Goal: Task Accomplishment & Management: Use online tool/utility

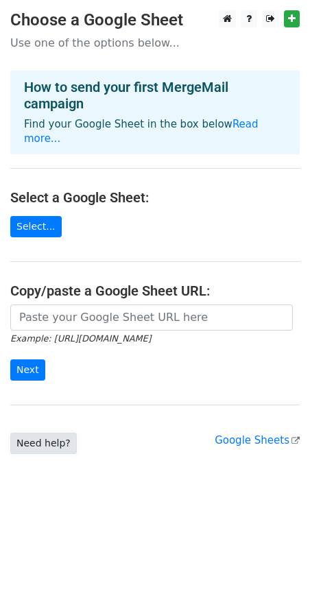
click at [38, 439] on link "Need help?" at bounding box center [43, 443] width 67 height 21
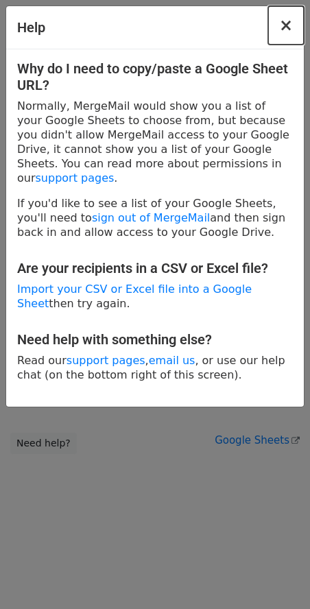
click at [292, 25] on span "×" at bounding box center [286, 25] width 14 height 19
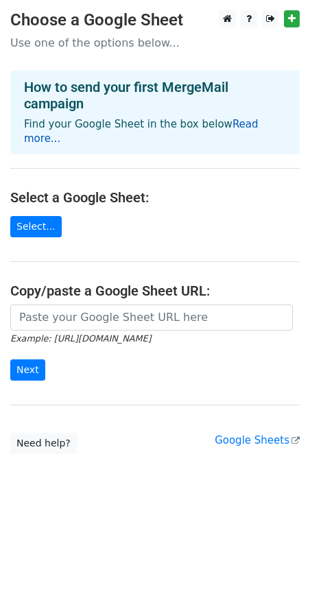
click at [247, 123] on link "Read more..." at bounding box center [141, 131] width 235 height 27
click at [33, 228] on link "Select..." at bounding box center [35, 226] width 51 height 21
click at [25, 227] on link "Select..." at bounding box center [35, 226] width 51 height 21
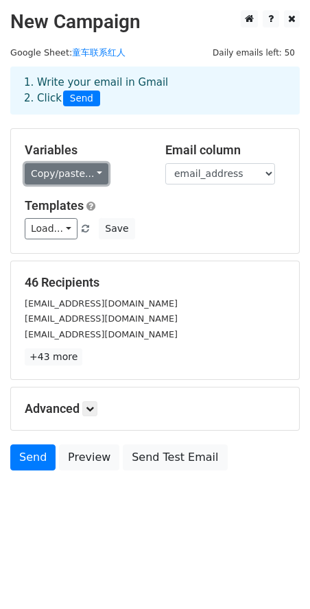
click at [84, 175] on link "Copy/paste..." at bounding box center [67, 173] width 84 height 21
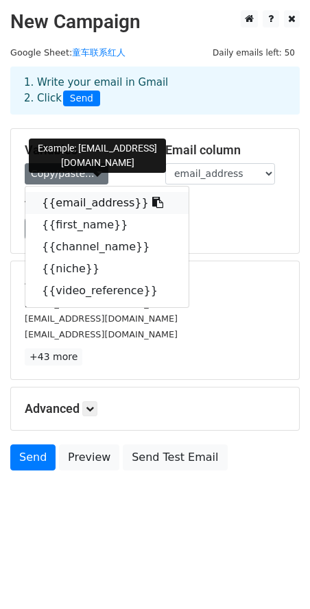
click at [86, 203] on link "{{email_address}}" at bounding box center [106, 203] width 163 height 22
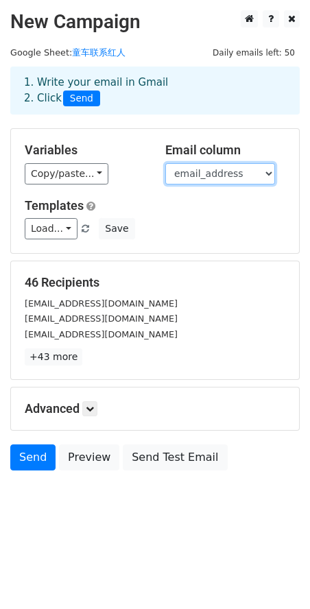
click at [222, 173] on select "email_address first_name channel_name niche video_reference" at bounding box center [220, 173] width 110 height 21
click at [165, 163] on select "email_address first_name channel_name niche video_reference" at bounding box center [220, 173] width 110 height 21
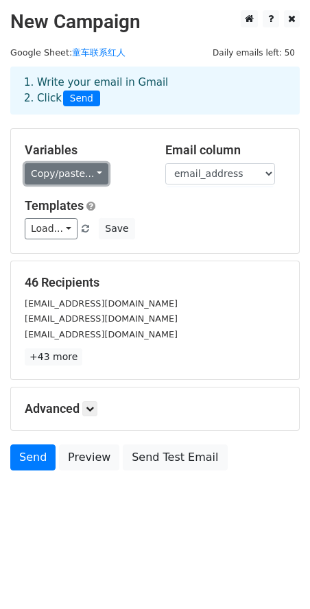
click at [95, 172] on link "Copy/paste..." at bounding box center [67, 173] width 84 height 21
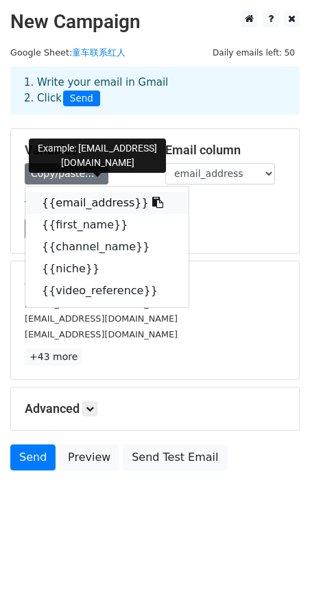
click at [102, 202] on link "{{email_address}}" at bounding box center [106, 203] width 163 height 22
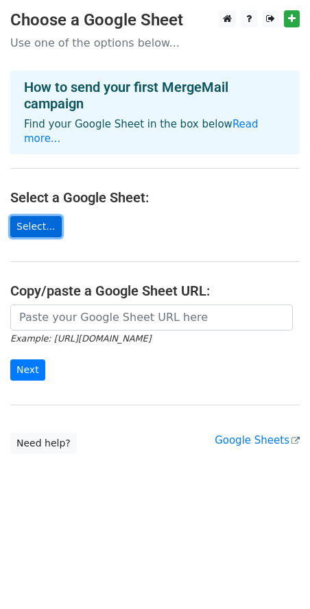
click at [34, 228] on link "Select..." at bounding box center [35, 226] width 51 height 21
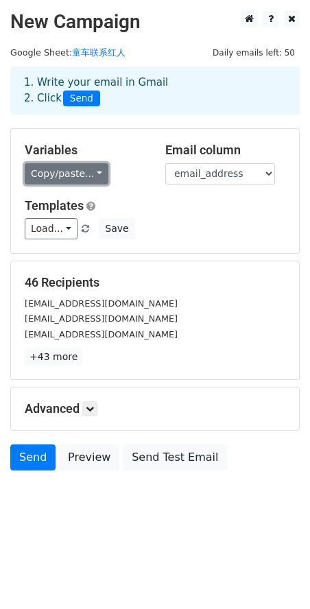
click at [99, 170] on link "Copy/paste..." at bounding box center [67, 173] width 84 height 21
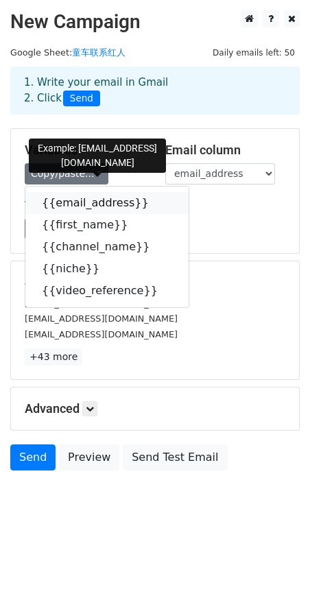
click at [88, 200] on link "{{email_address}}" at bounding box center [106, 203] width 163 height 22
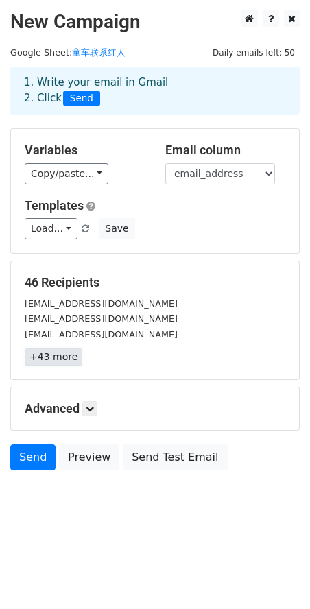
click at [32, 357] on link "+43 more" at bounding box center [54, 356] width 58 height 17
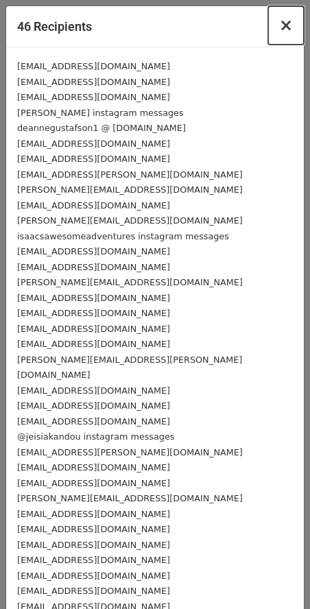
drag, startPoint x: 277, startPoint y: 25, endPoint x: 189, endPoint y: 145, distance: 148.7
click at [279, 26] on span "×" at bounding box center [286, 25] width 14 height 19
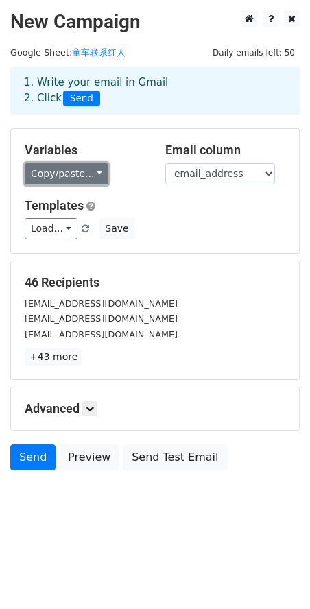
click at [99, 173] on link "Copy/paste..." at bounding box center [67, 173] width 84 height 21
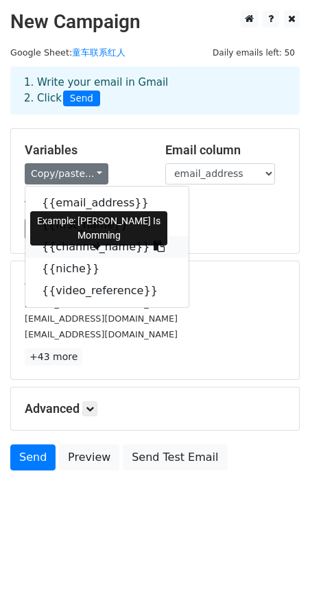
click at [107, 245] on link "{{channel_name}}" at bounding box center [106, 247] width 163 height 22
